Goal: Task Accomplishment & Management: Manage account settings

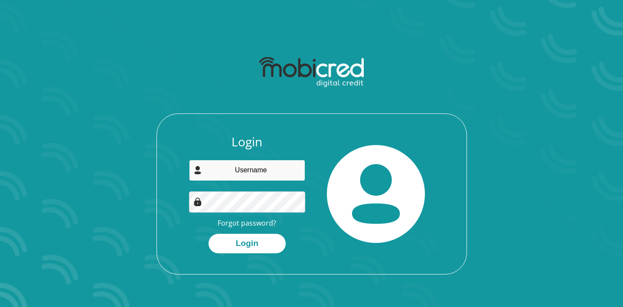
click at [245, 171] on input "email" at bounding box center [247, 170] width 116 height 21
click at [315, 167] on div at bounding box center [376, 194] width 129 height 119
click at [261, 174] on input "email" at bounding box center [247, 170] width 116 height 21
type input "[EMAIL_ADDRESS][DOMAIN_NAME]"
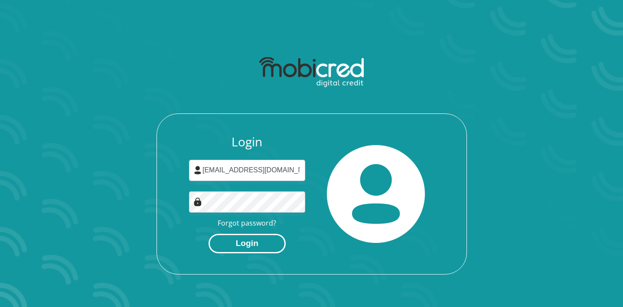
click at [247, 246] on button "Login" at bounding box center [246, 244] width 77 height 20
